Goal: Task Accomplishment & Management: Complete application form

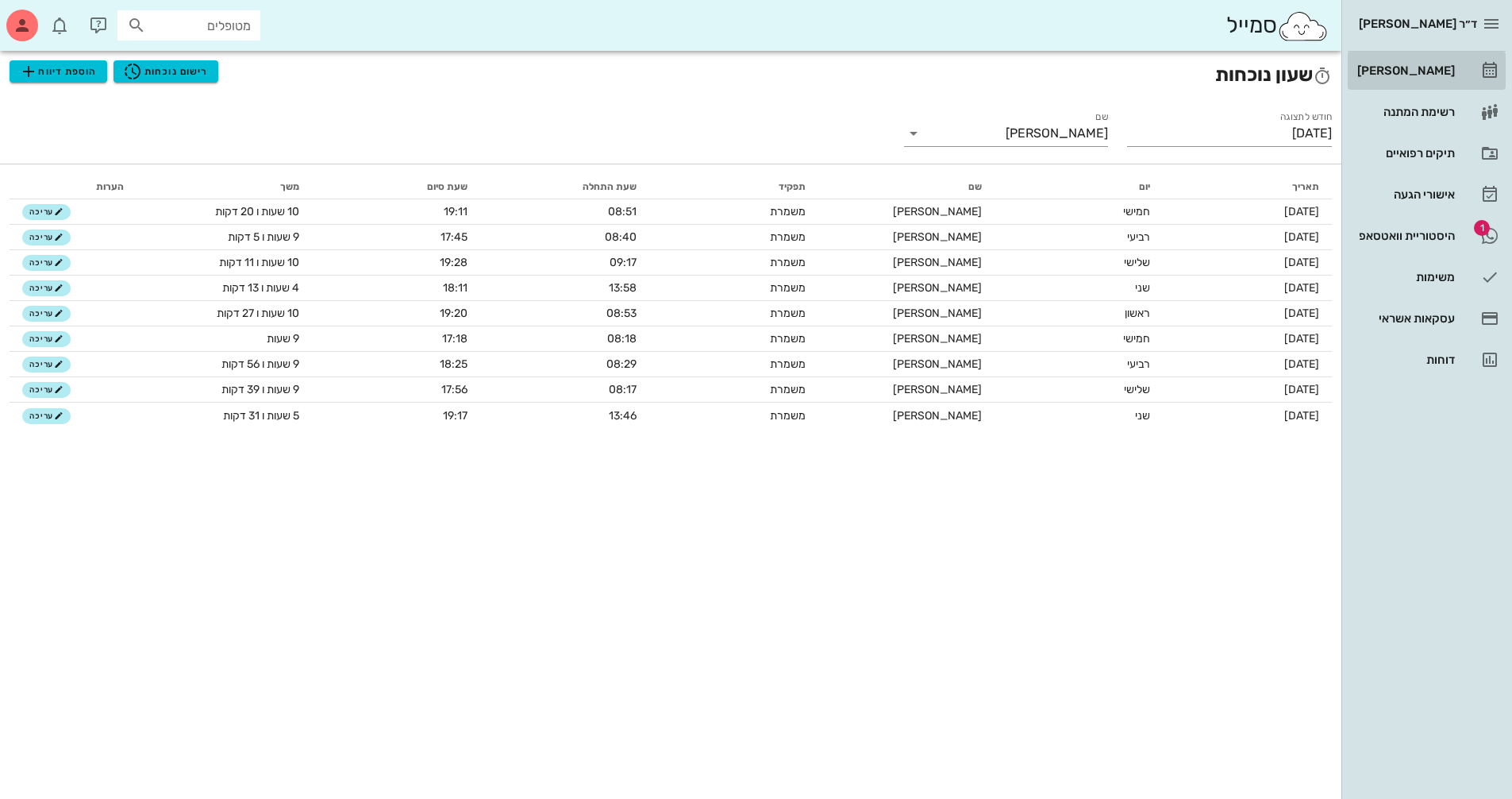
click at [1428, 70] on div "[PERSON_NAME]" at bounding box center [1405, 70] width 101 height 13
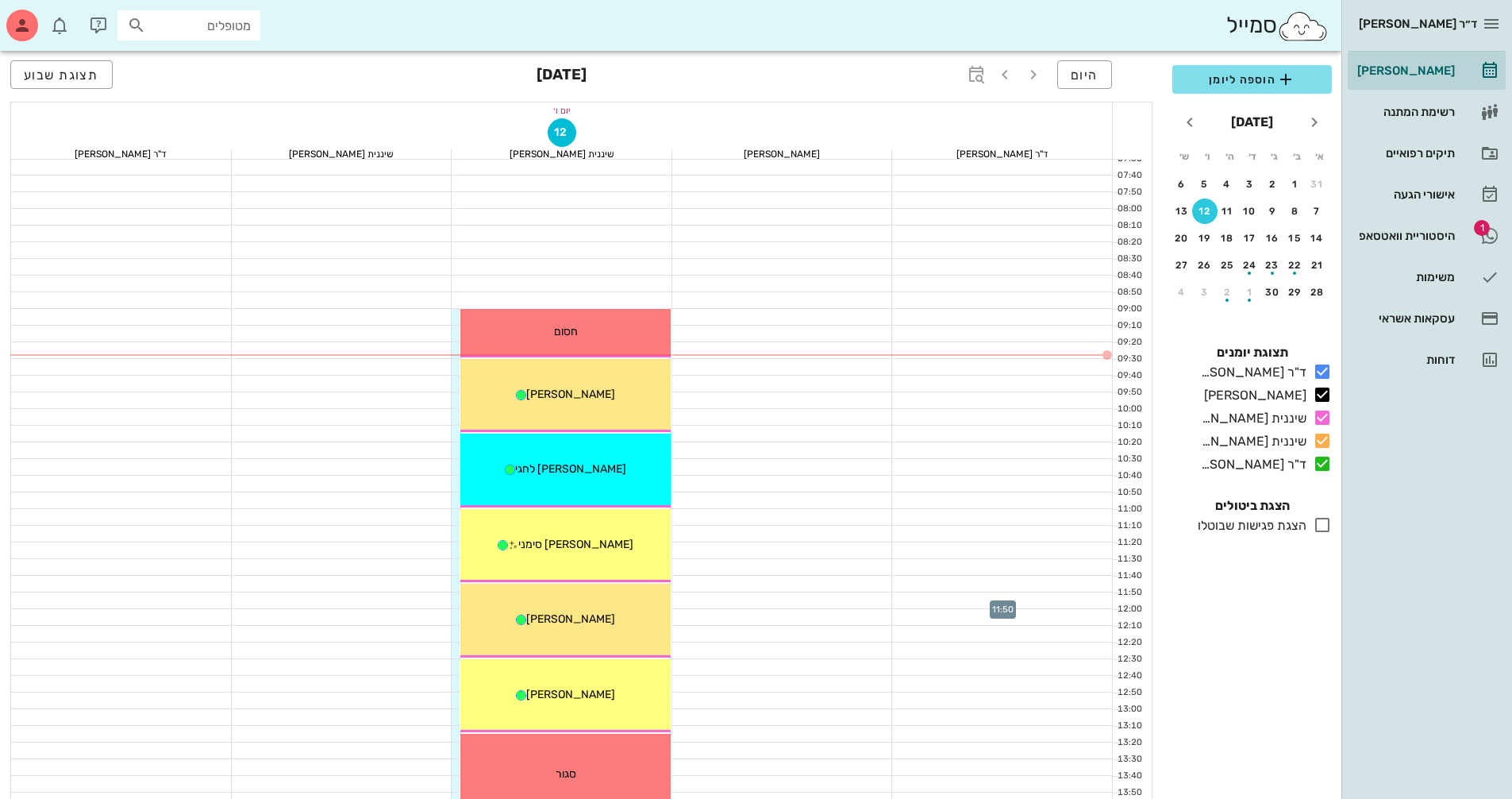
scroll to position [80, 0]
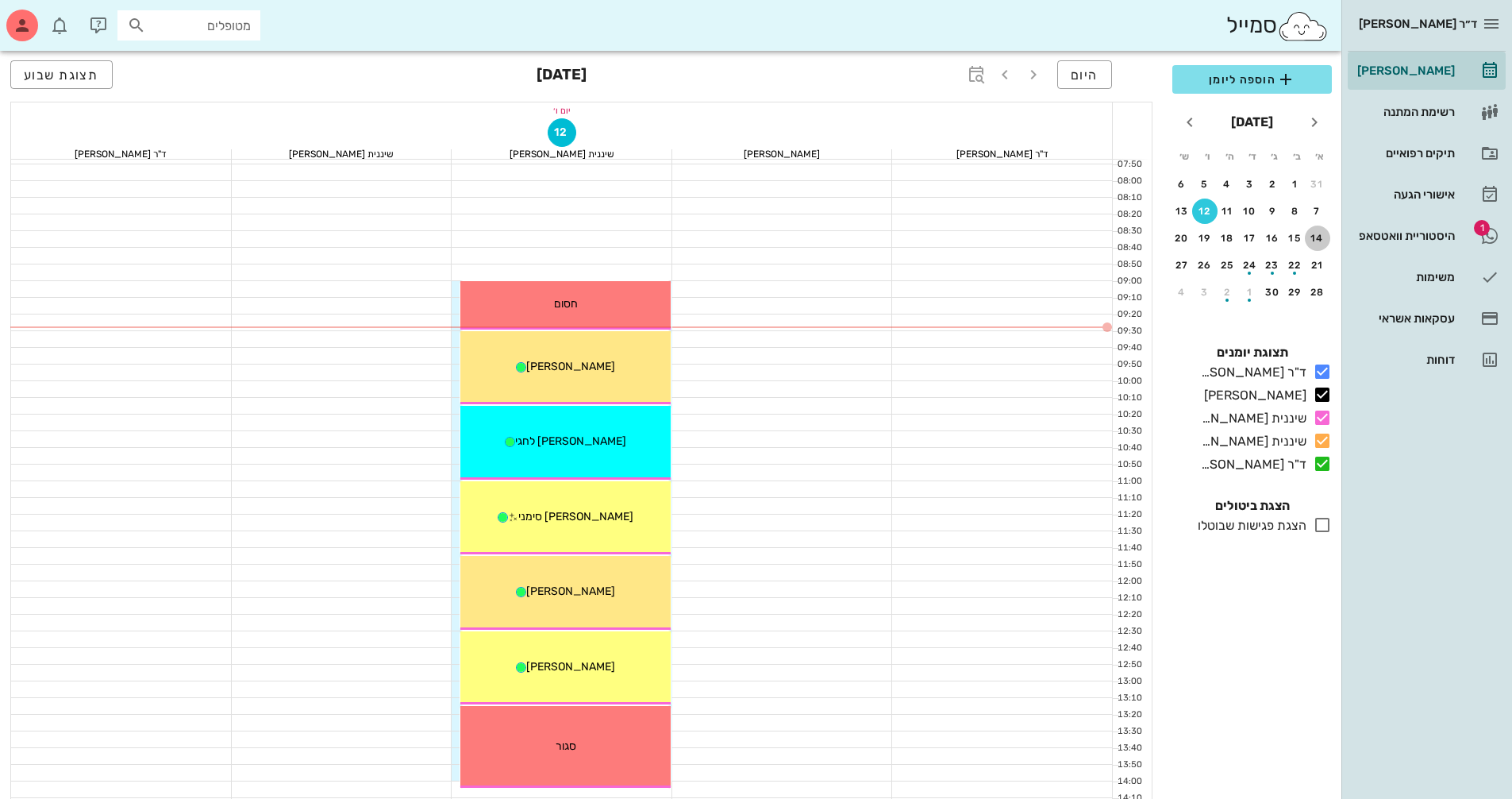
click at [1318, 242] on div "14" at bounding box center [1318, 238] width 25 height 11
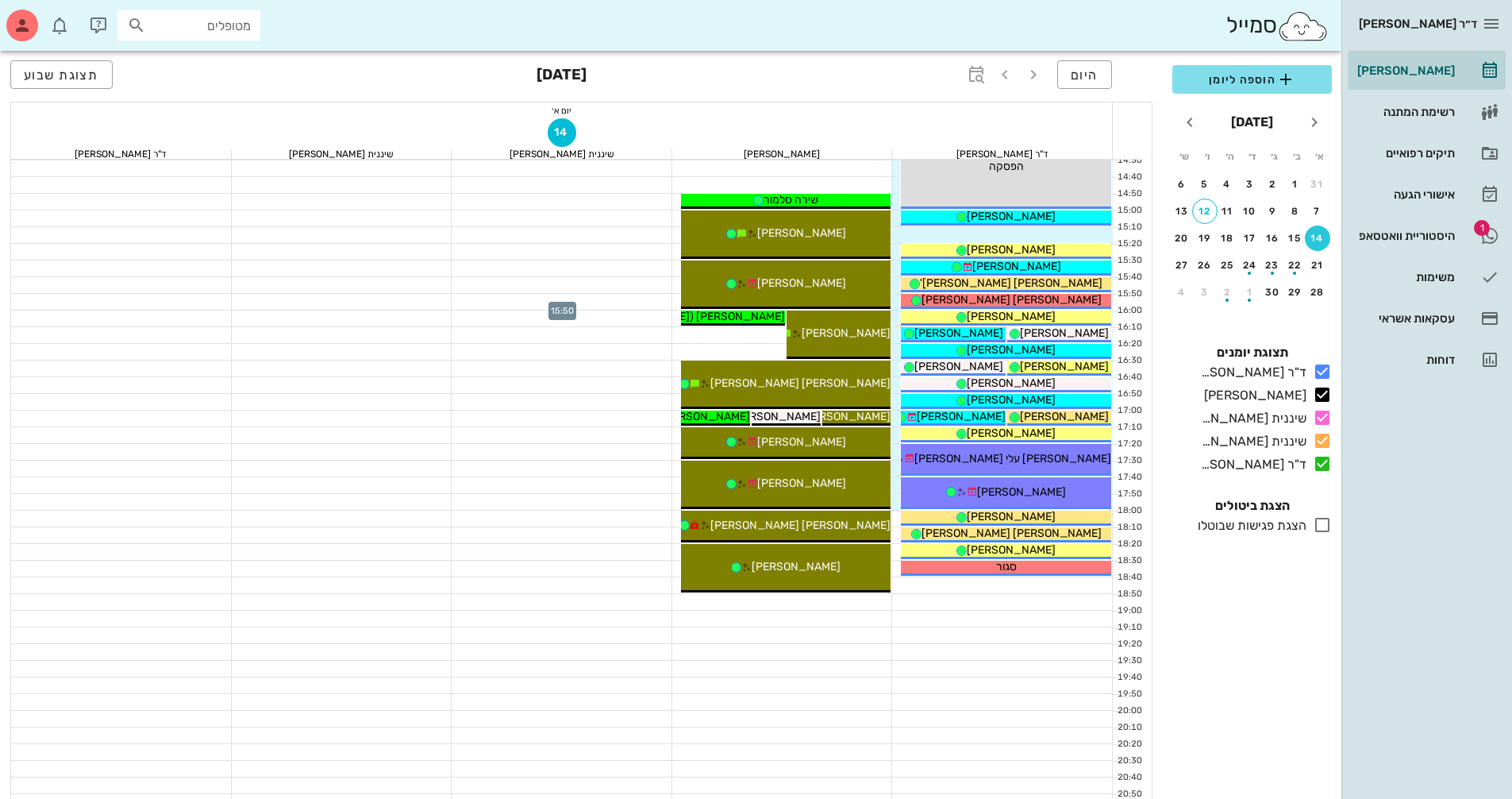
scroll to position [762, 0]
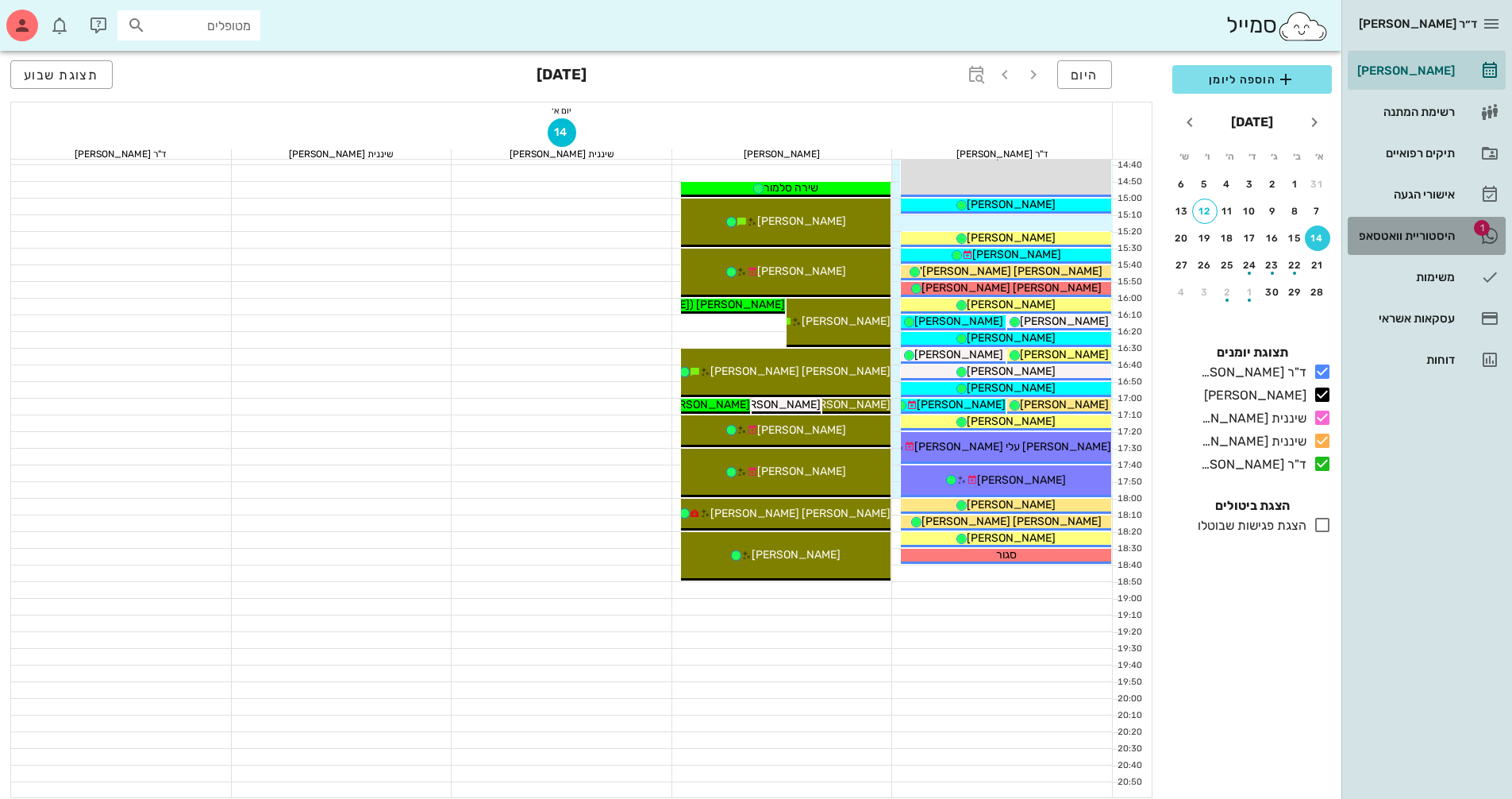
click at [1432, 230] on div "היסטוריית וואטסאפ" at bounding box center [1405, 236] width 101 height 13
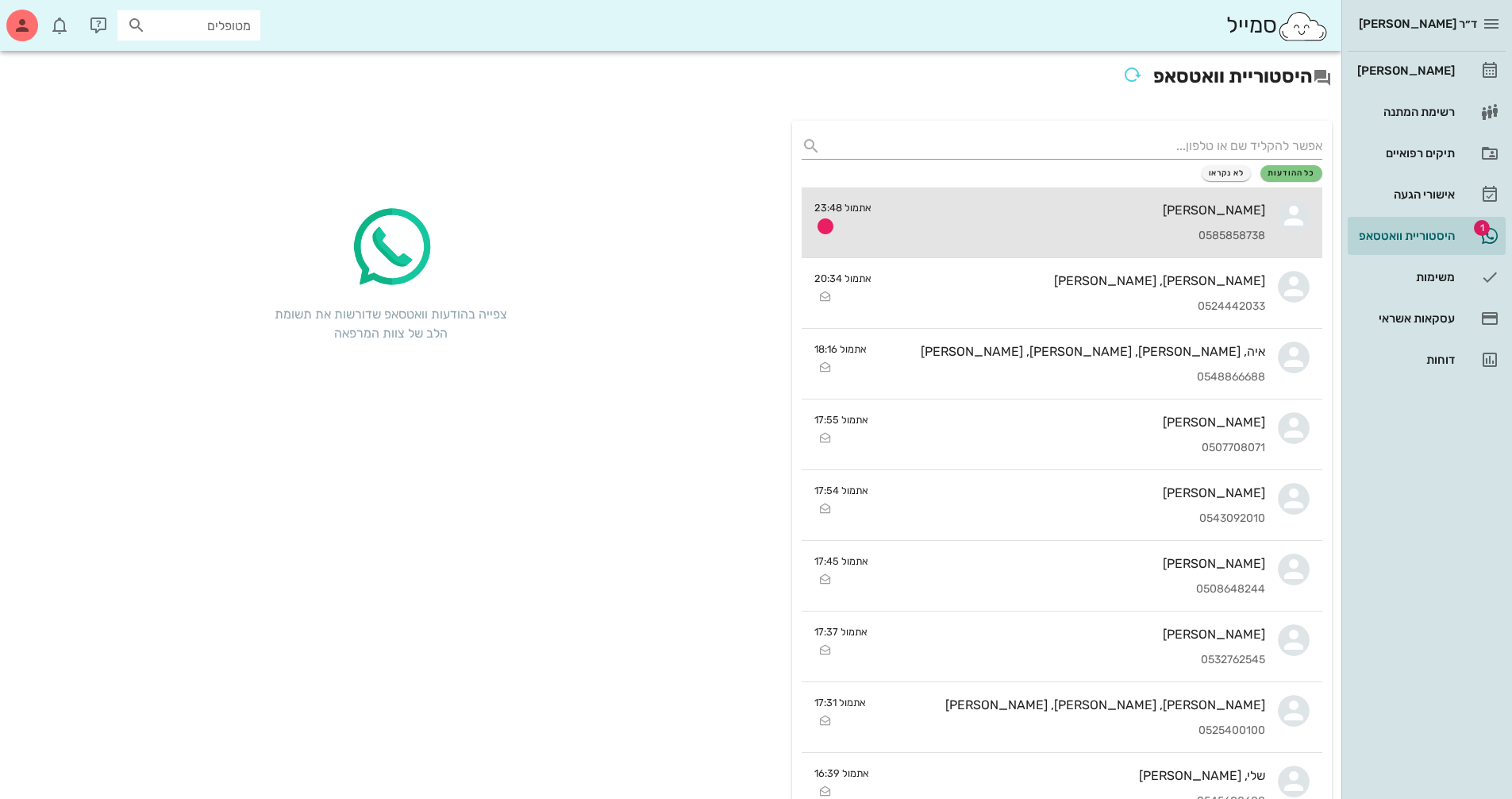
click at [1115, 210] on div "[PERSON_NAME]" at bounding box center [1074, 210] width 381 height 15
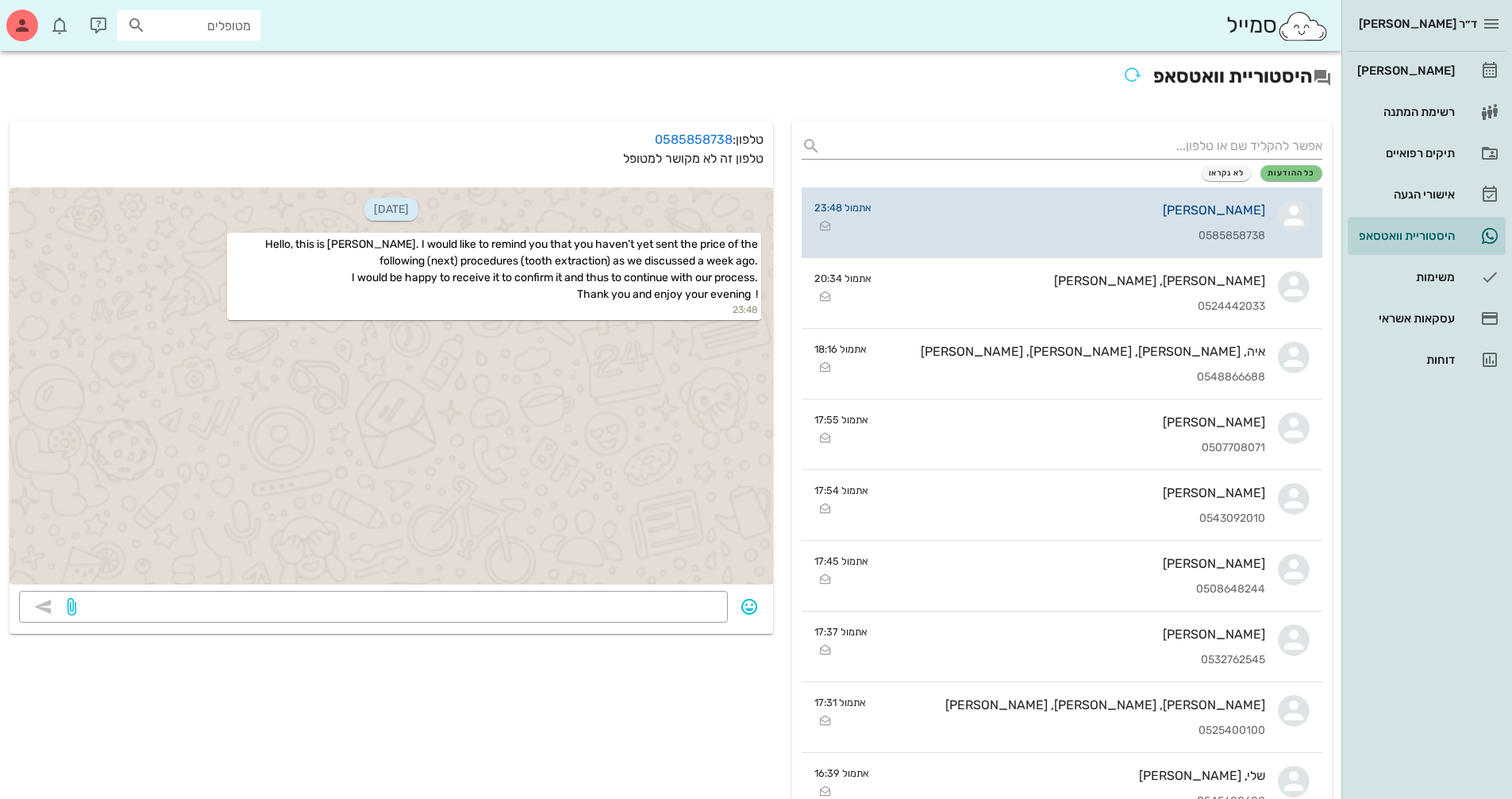
click at [883, 217] on link "Maria 0585858738 אתמול 23:48" at bounding box center [1062, 223] width 520 height 70
drag, startPoint x: 860, startPoint y: 217, endPoint x: 879, endPoint y: 217, distance: 19.0
click at [879, 217] on link "Maria 0585858738 אתמול 23:48" at bounding box center [1062, 223] width 520 height 70
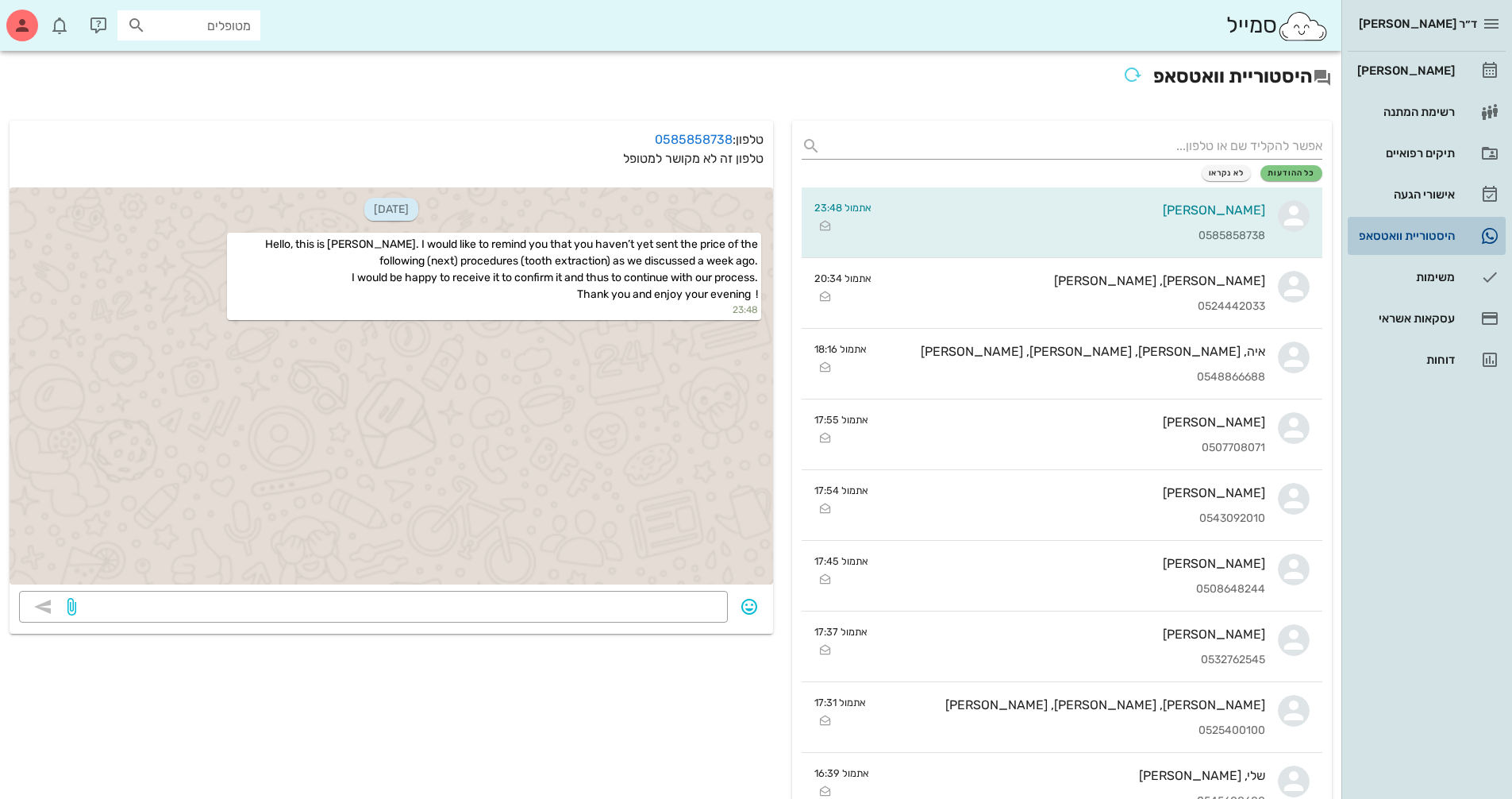
drag, startPoint x: 1226, startPoint y: 212, endPoint x: 1436, endPoint y: 244, distance: 212.4
click at [1436, 244] on div "היסטוריית וואטסאפ" at bounding box center [1405, 236] width 101 height 25
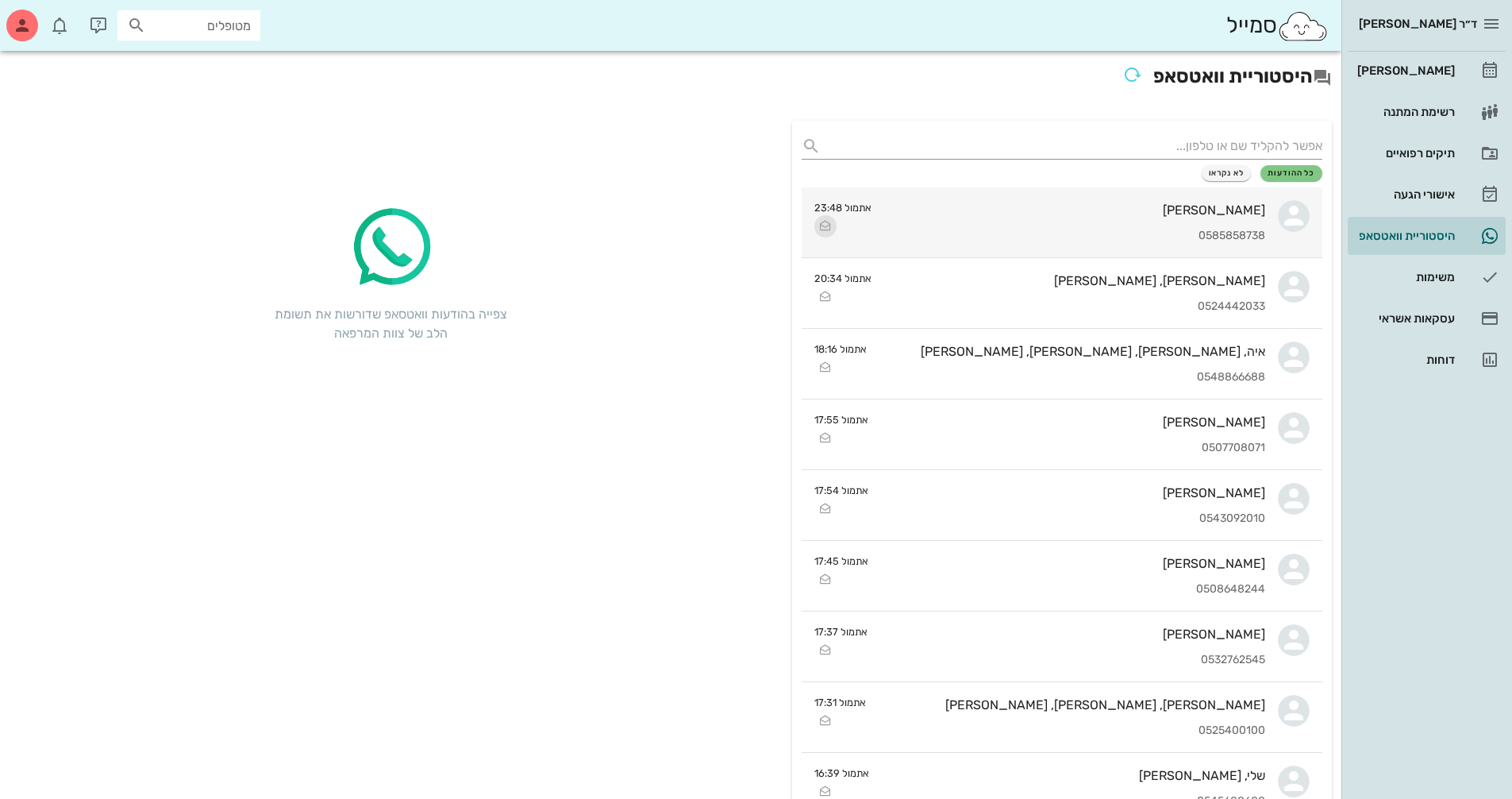
click at [826, 228] on icon "button" at bounding box center [826, 226] width 19 height 19
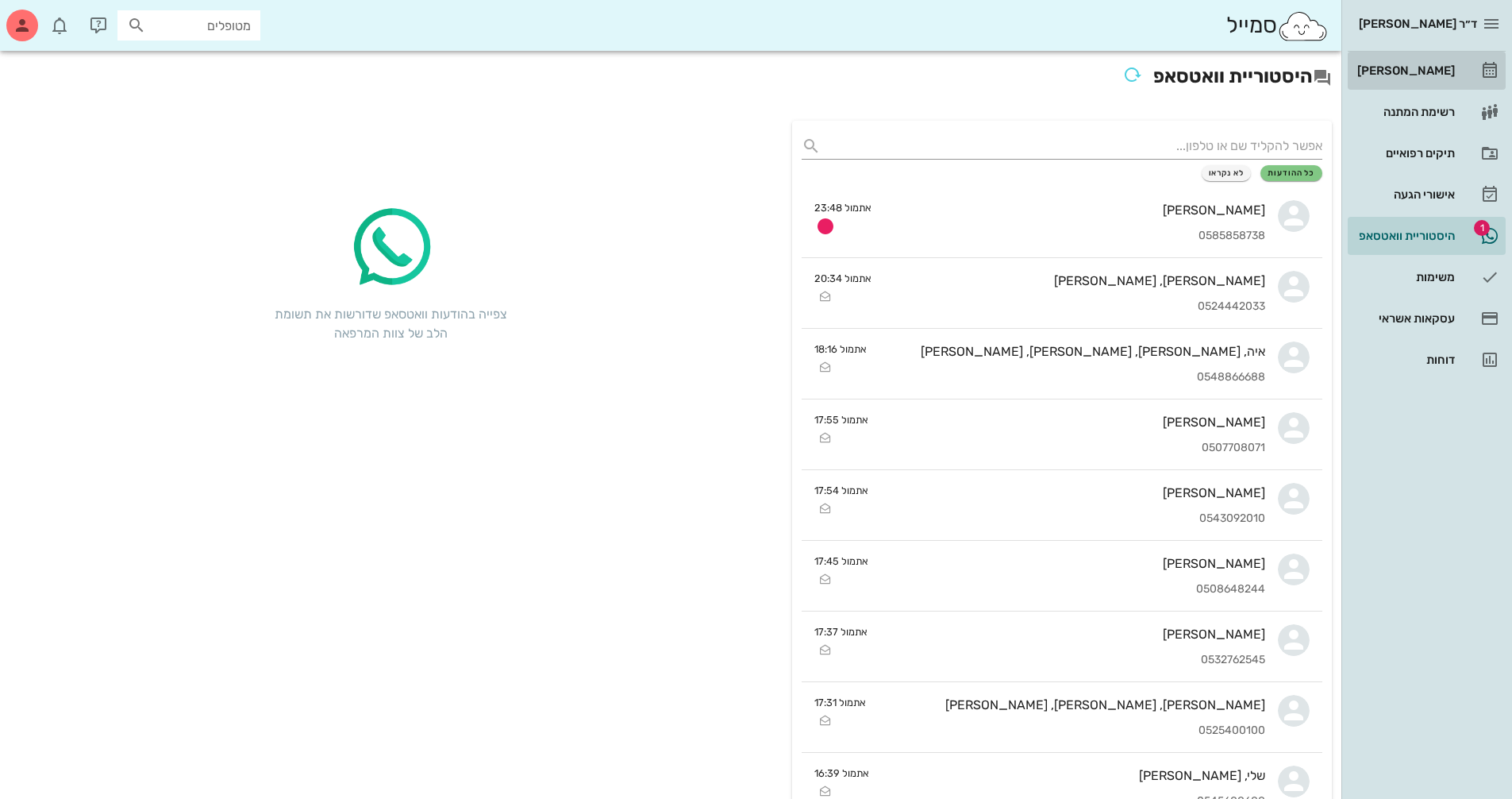
click at [1435, 64] on div "[PERSON_NAME]" at bounding box center [1405, 70] width 101 height 25
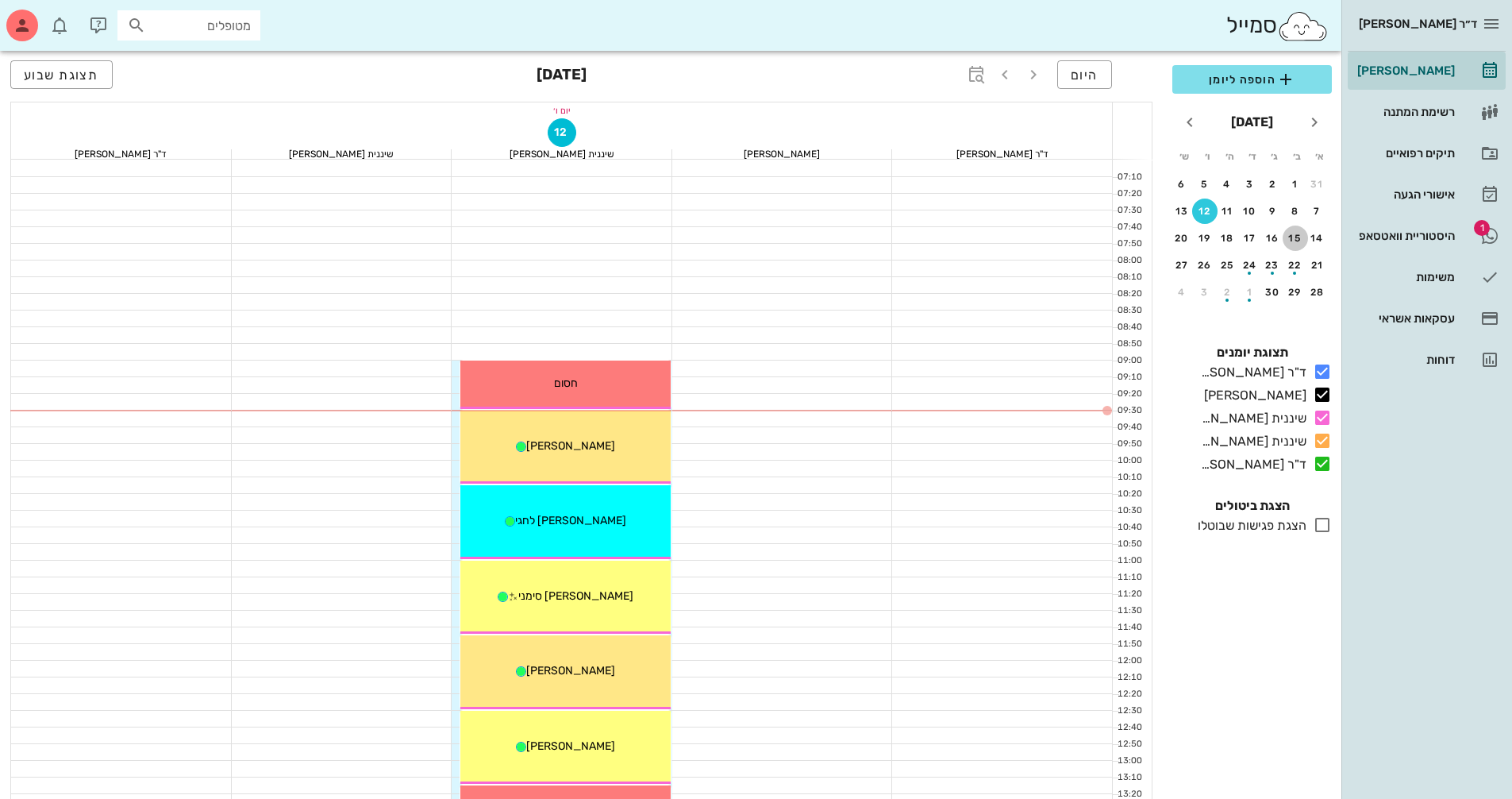
click at [1293, 245] on button "15" at bounding box center [1296, 238] width 25 height 25
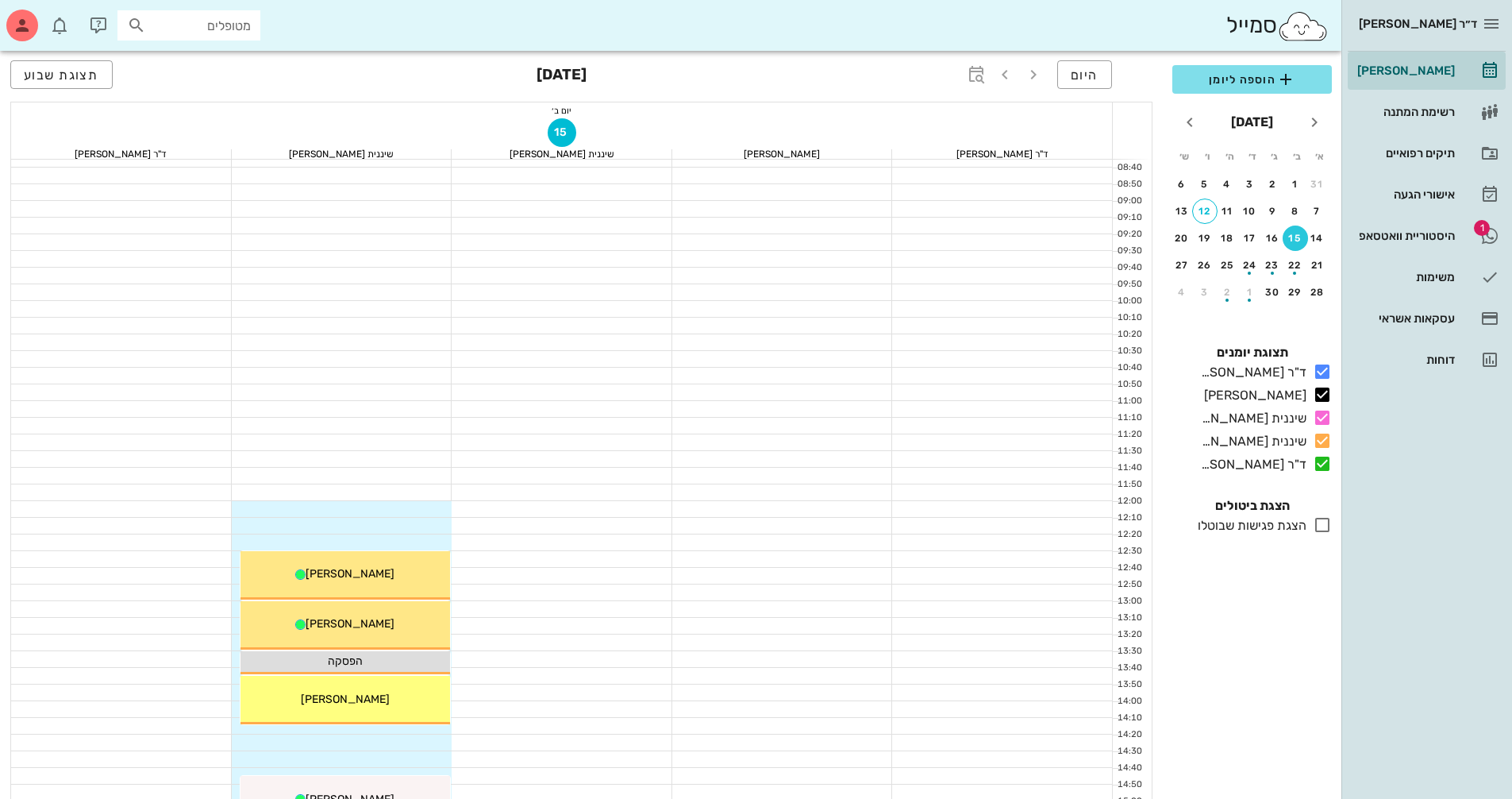
scroll to position [158, 0]
click at [442, 505] on div at bounding box center [342, 510] width 220 height 16
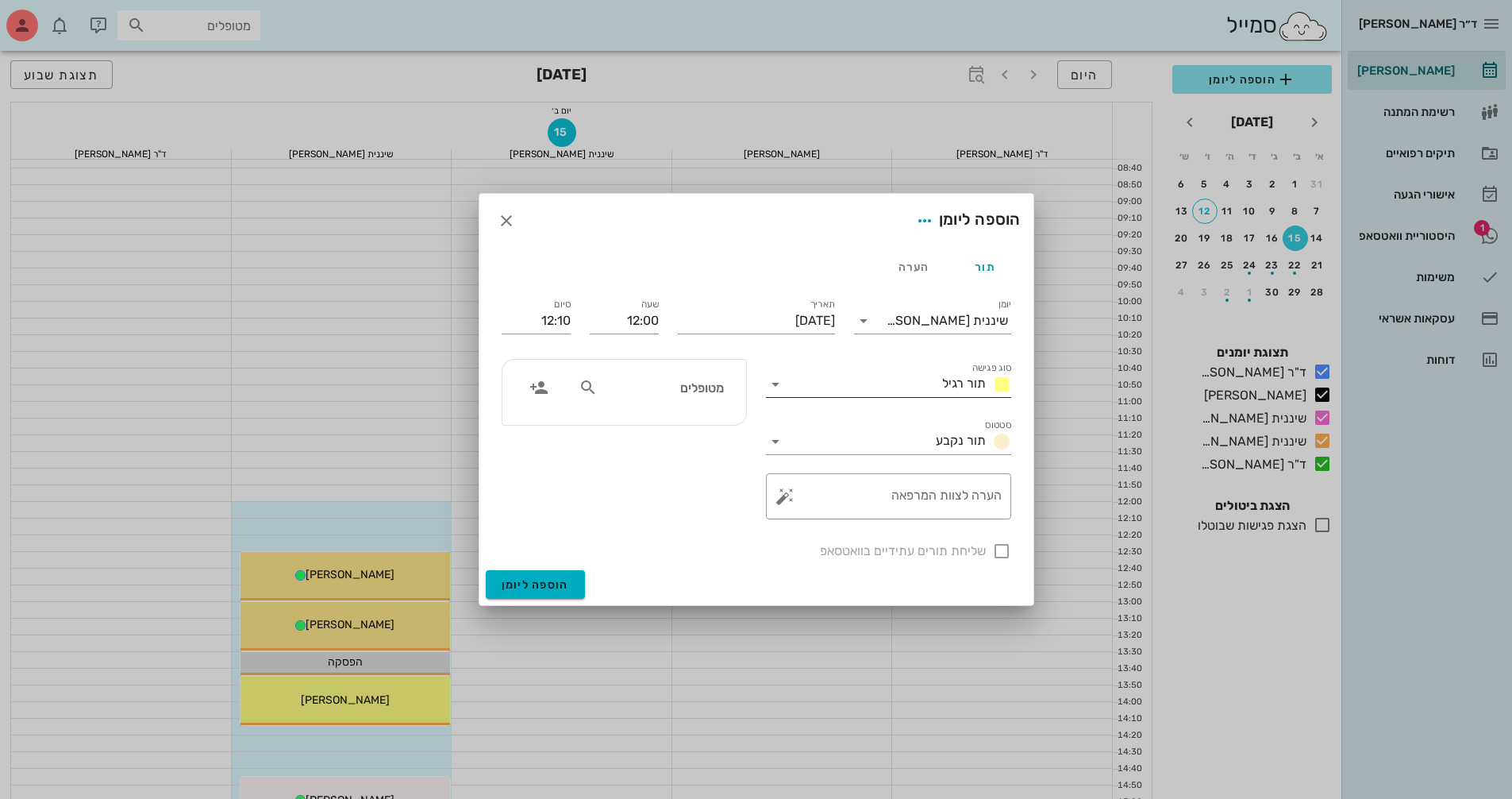
click at [774, 387] on icon at bounding box center [775, 384] width 19 height 19
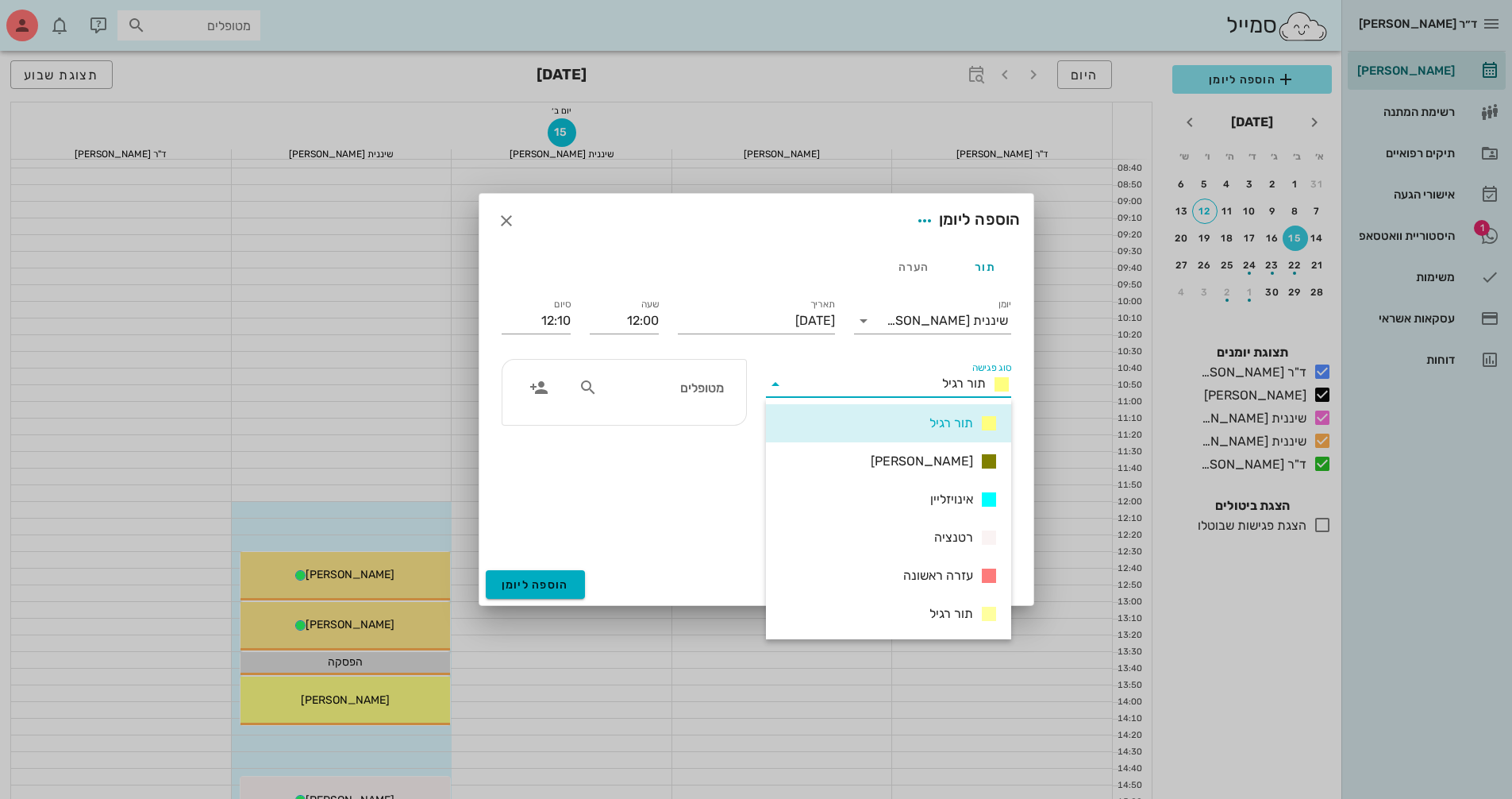
click at [774, 387] on icon at bounding box center [775, 384] width 19 height 19
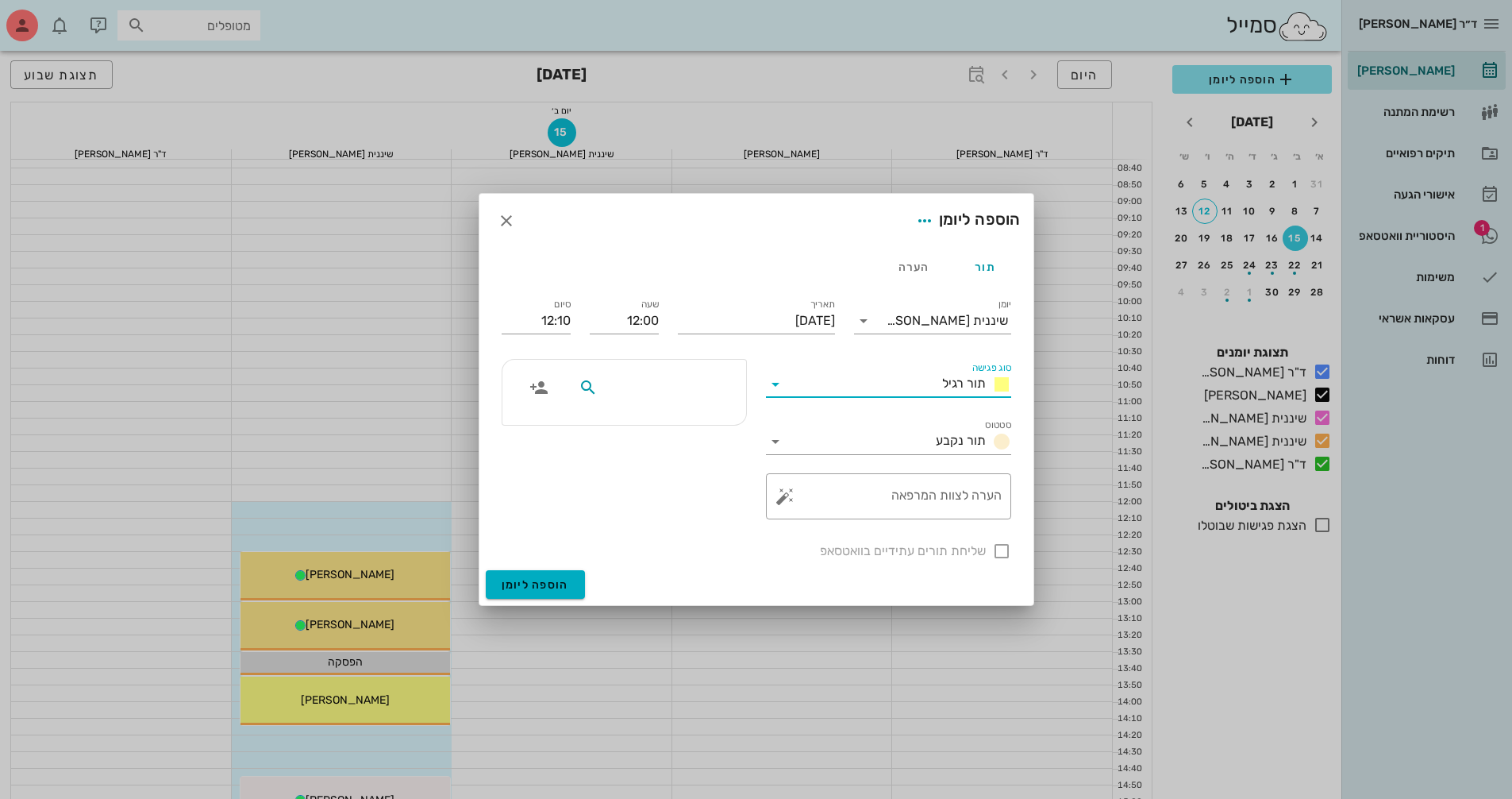
click at [702, 391] on input "text" at bounding box center [662, 387] width 122 height 21
type input "[PERSON_NAME]"
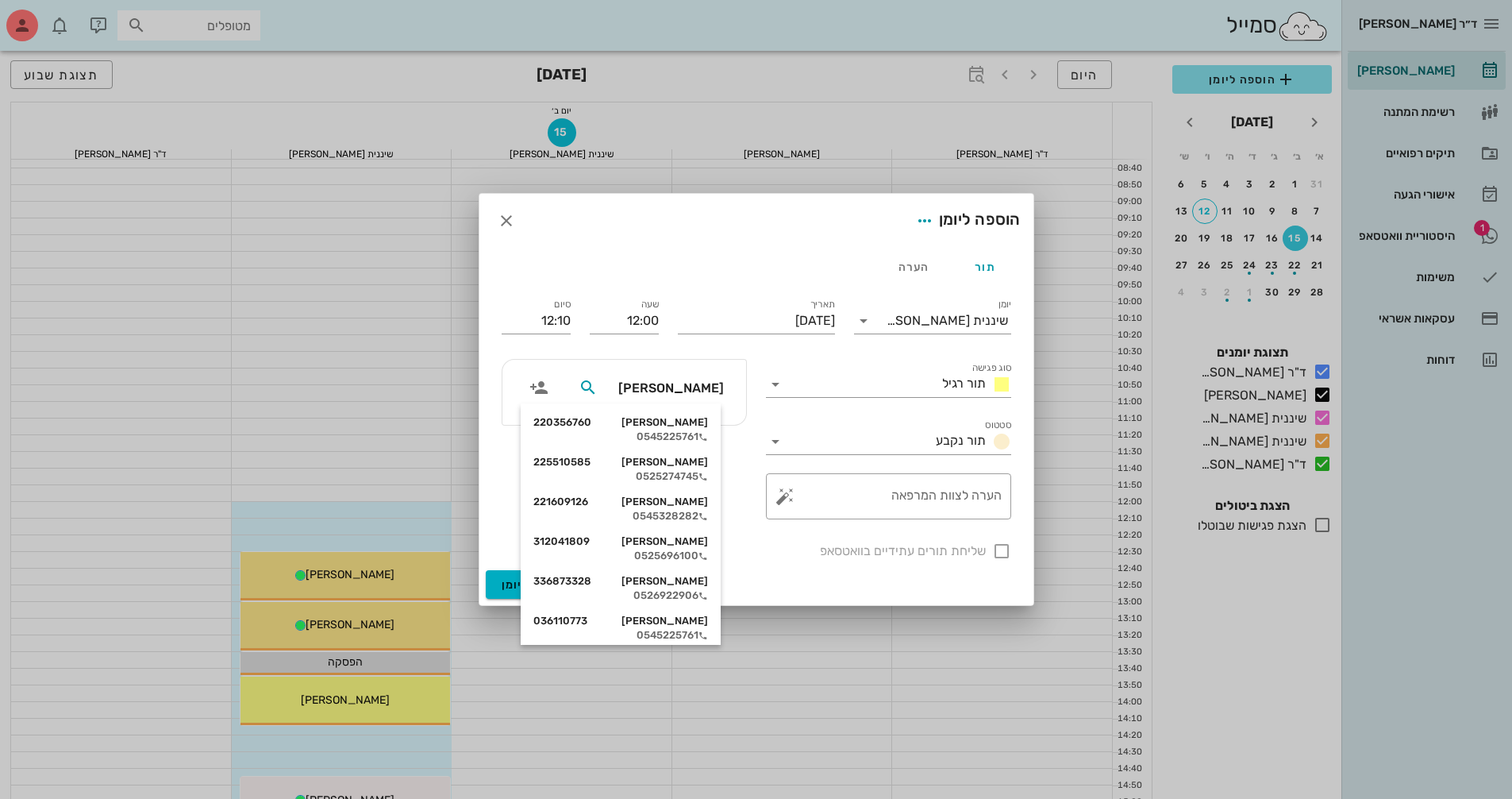
click at [706, 551] on div "0525696100" at bounding box center [621, 555] width 174 height 13
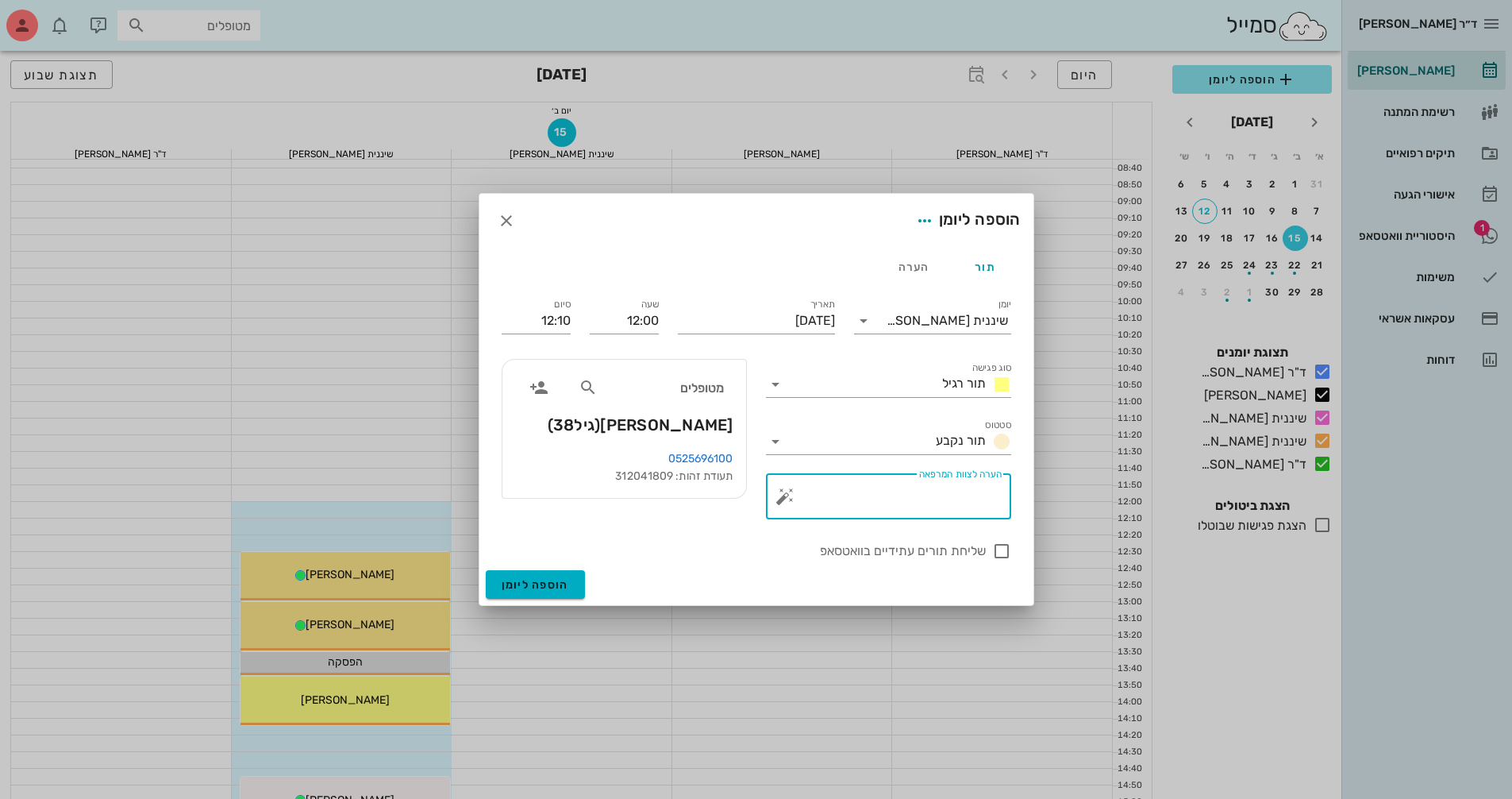
click at [840, 504] on textarea "הערה לצוות המרפאה" at bounding box center [895, 500] width 214 height 38
type textarea "שיננית"
drag, startPoint x: 520, startPoint y: 323, endPoint x: 576, endPoint y: 323, distance: 56.0
click at [576, 323] on div "סיום 12:10" at bounding box center [536, 318] width 88 height 64
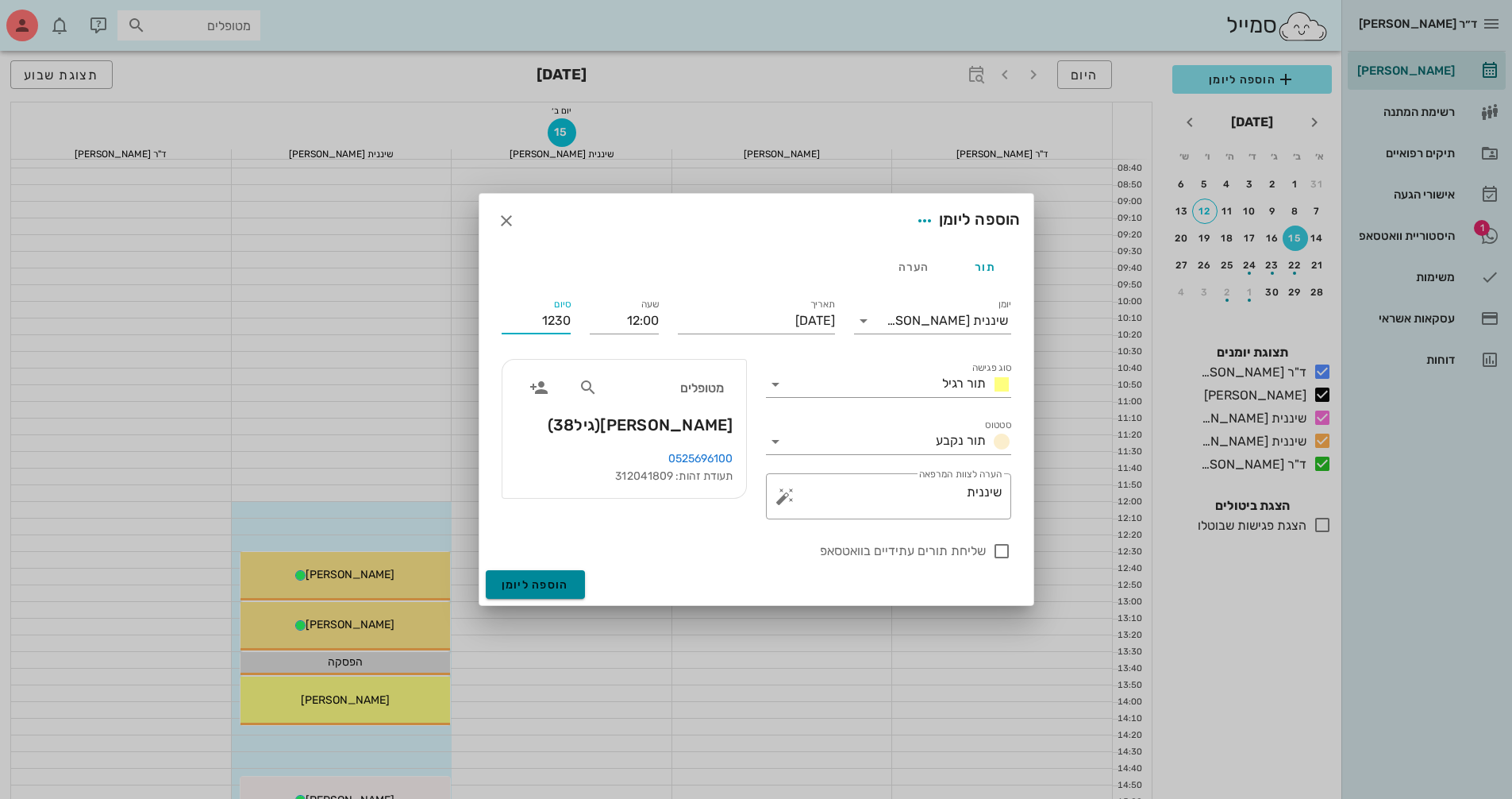
type input "12:30"
click at [558, 593] on button "הוספה ליומן" at bounding box center [536, 584] width 99 height 29
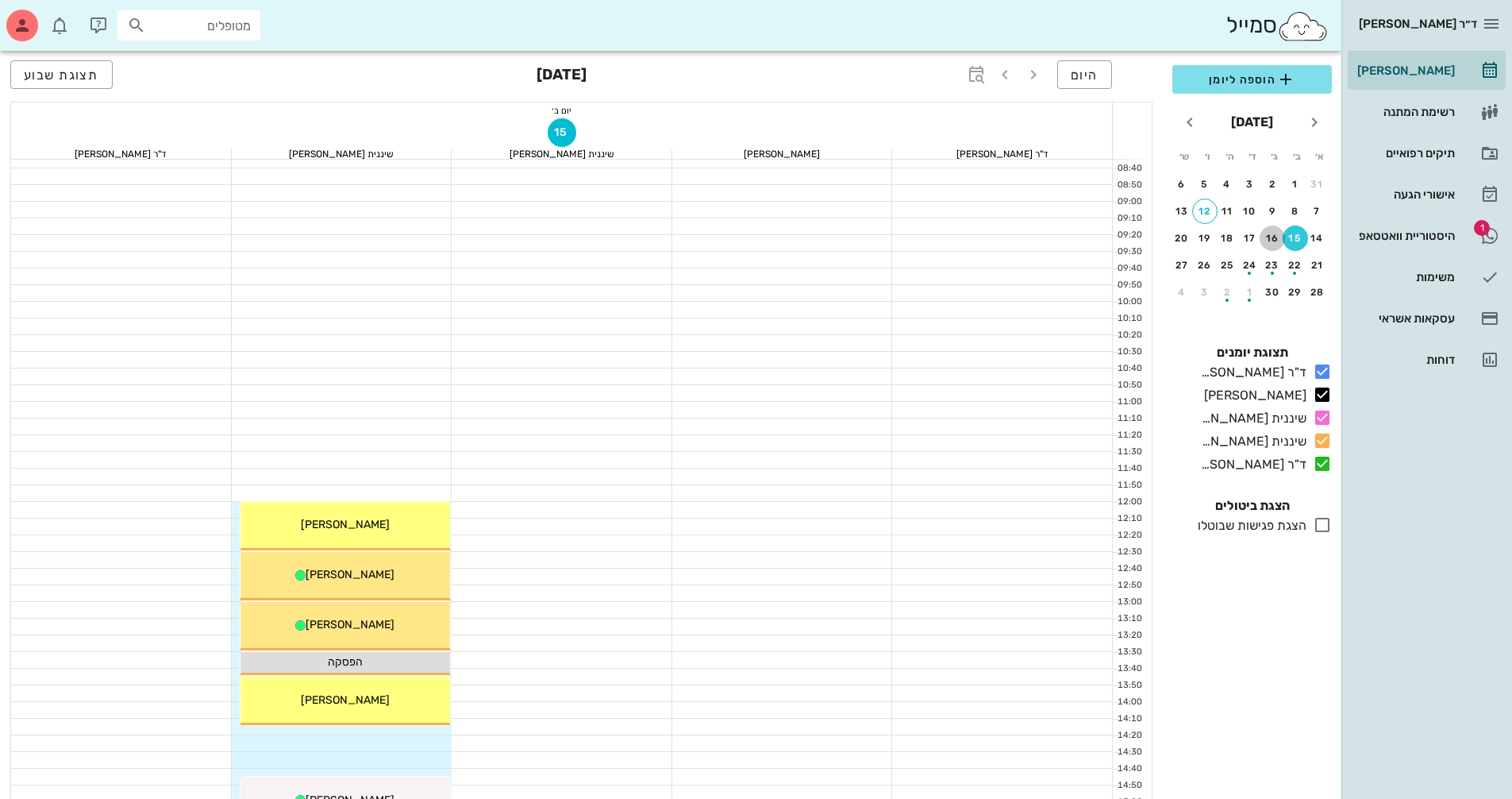
click at [1276, 241] on div "16" at bounding box center [1272, 238] width 25 height 11
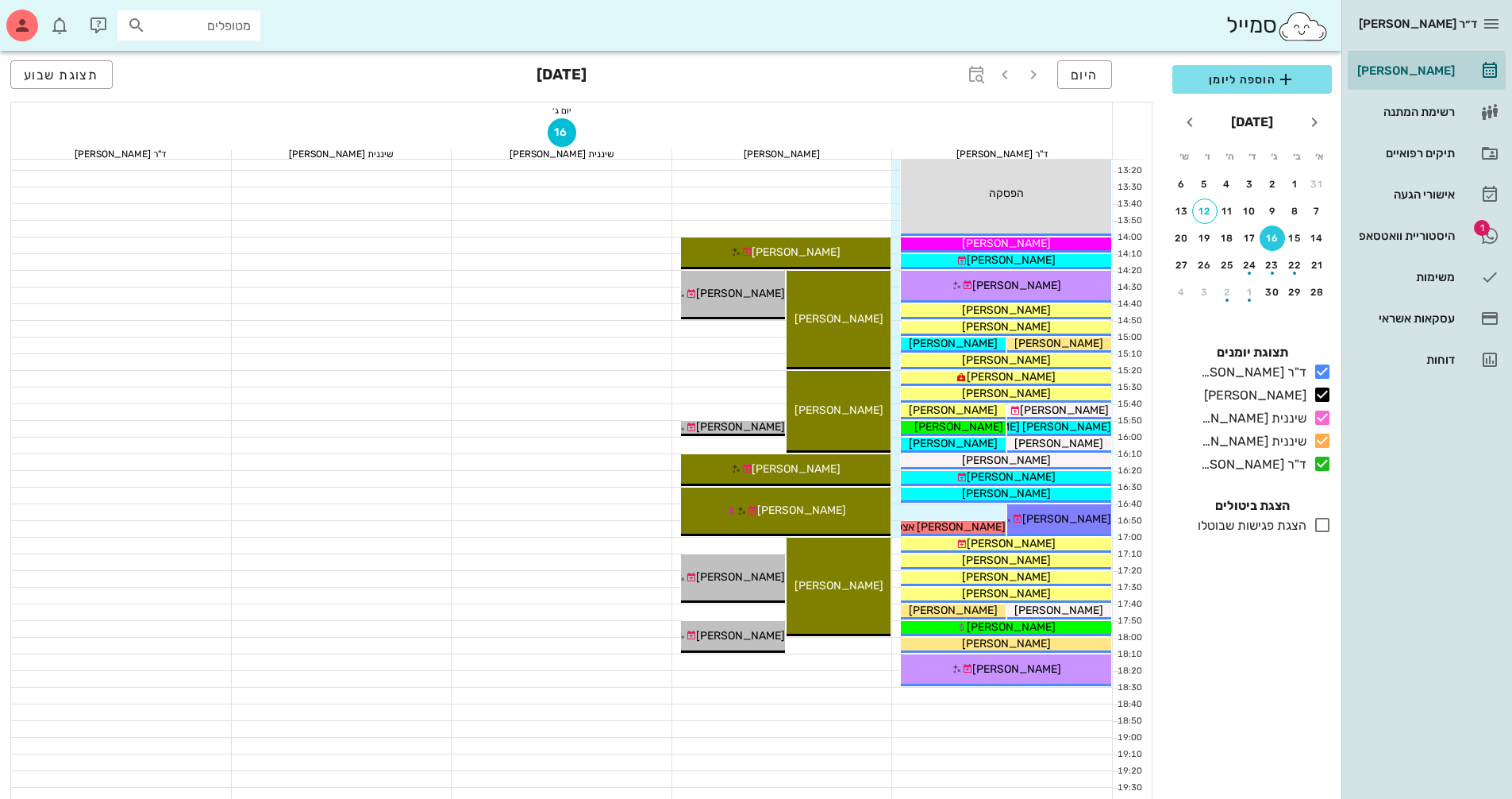
scroll to position [714, 0]
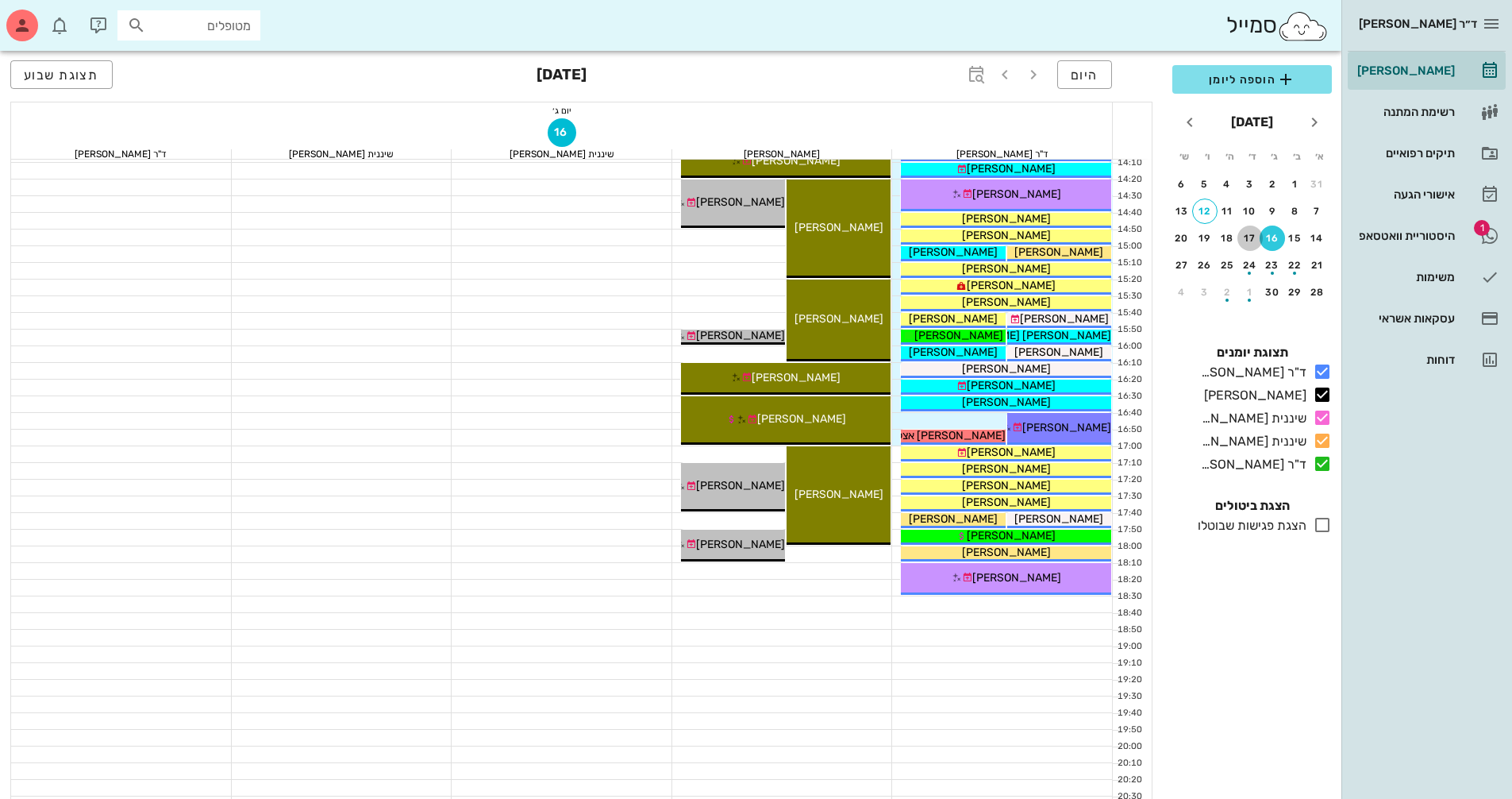
click at [1253, 242] on div "17" at bounding box center [1251, 238] width 25 height 11
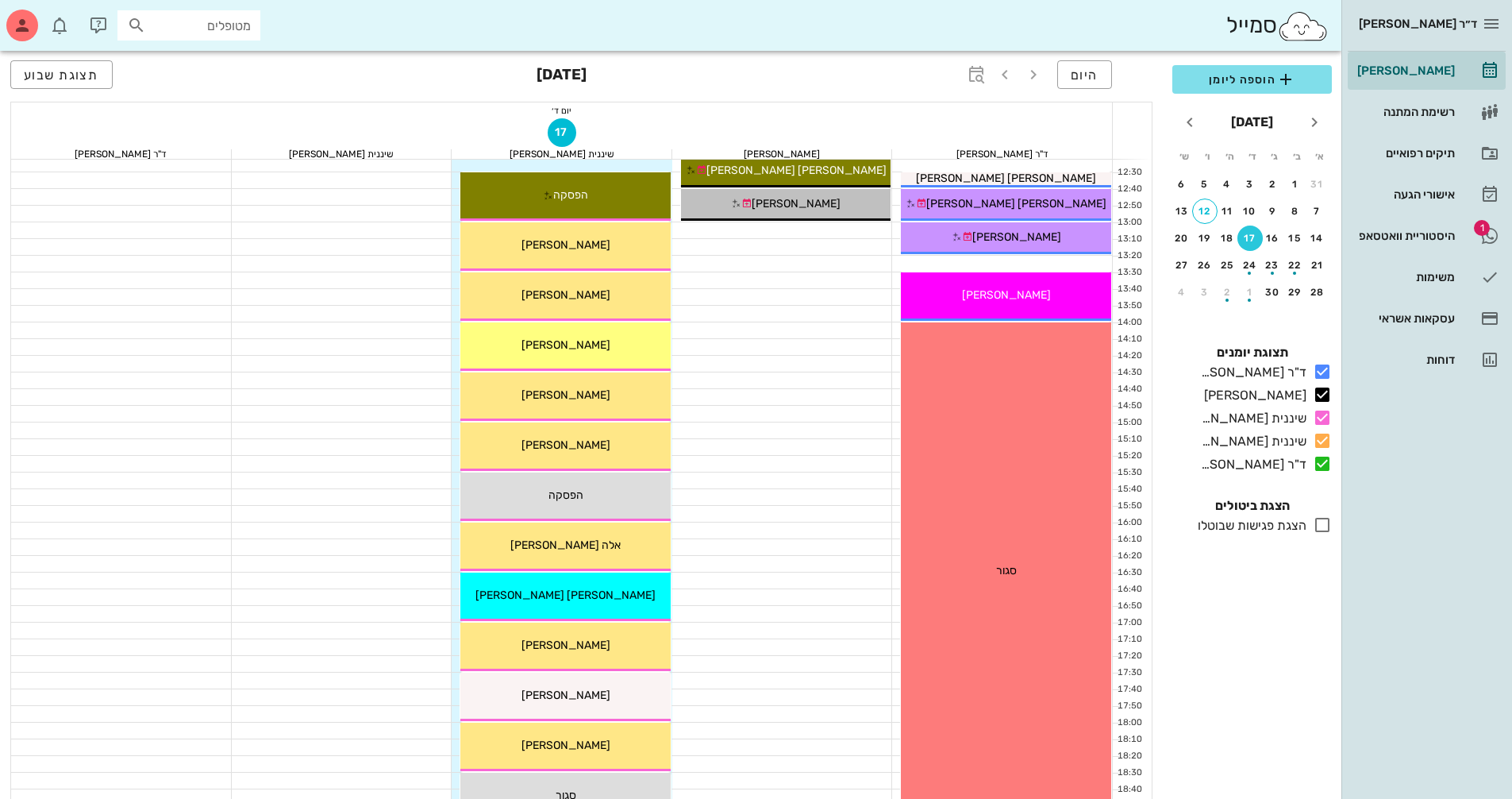
scroll to position [762, 0]
